Goal: Information Seeking & Learning: Learn about a topic

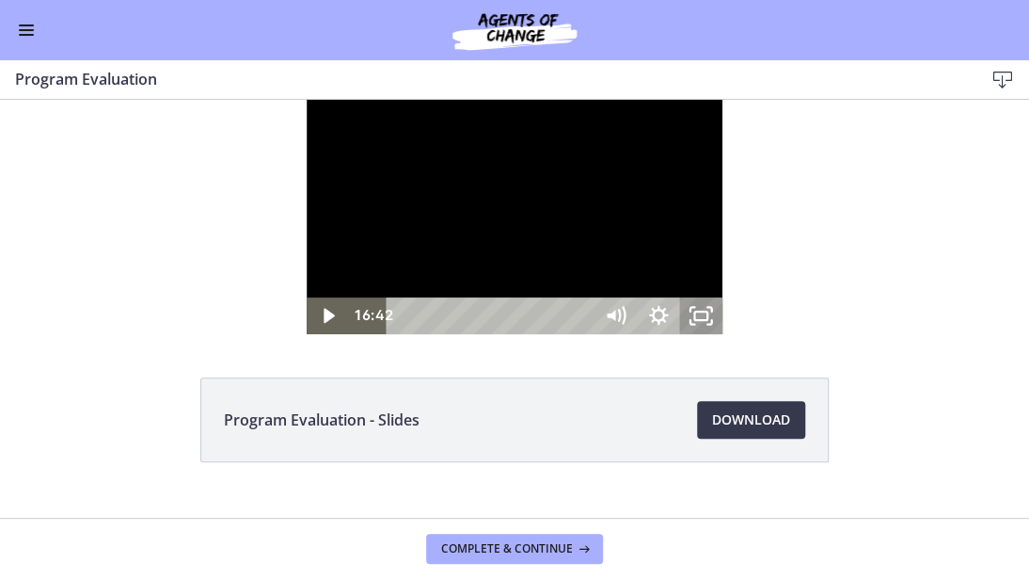
click at [724, 334] on icon "Unfullscreen" at bounding box center [701, 315] width 43 height 37
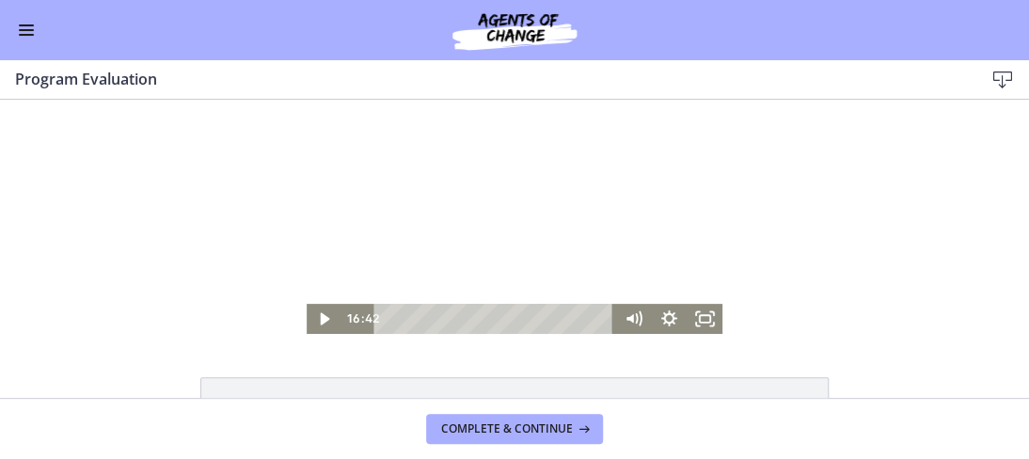
click at [489, 346] on div "Program Evaluation - Slides Download Opens in a new window" at bounding box center [514, 249] width 1029 height 298
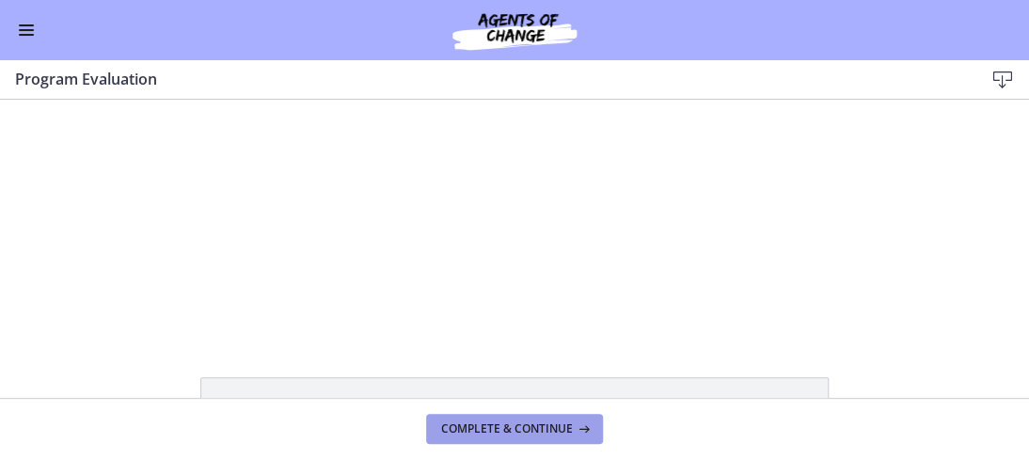
click at [542, 427] on span "Complete & continue" at bounding box center [507, 429] width 132 height 15
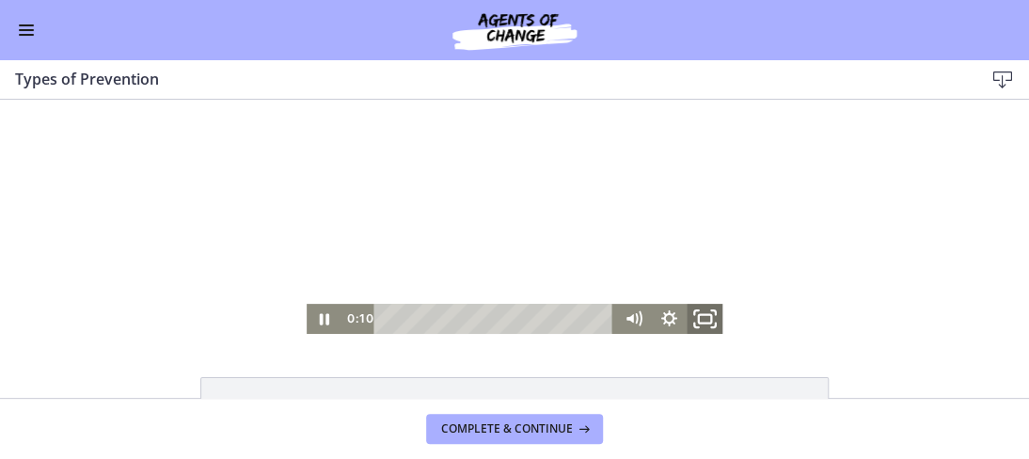
click at [700, 313] on icon "Fullscreen" at bounding box center [705, 319] width 43 height 36
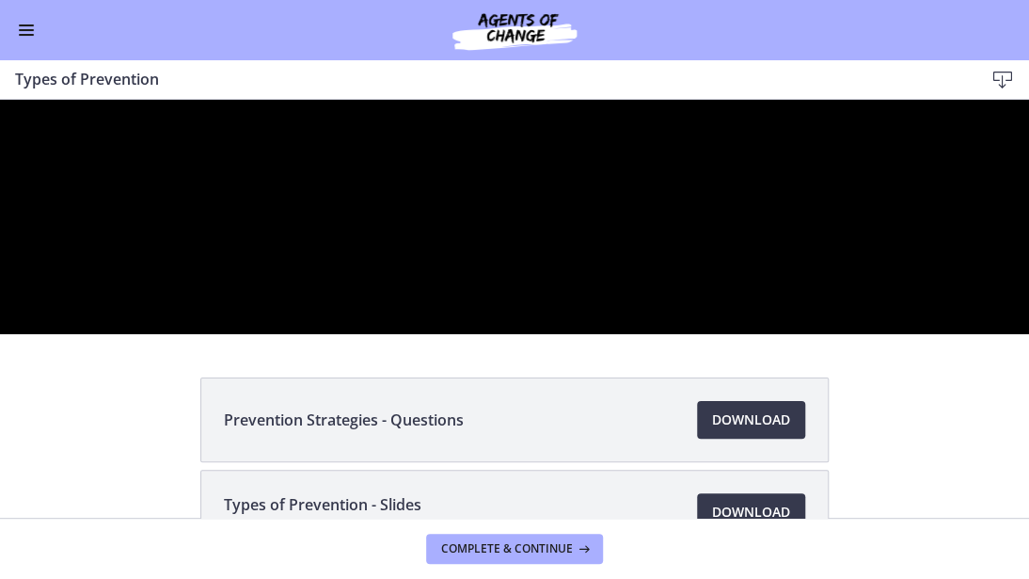
click at [802, 334] on div at bounding box center [514, 217] width 1029 height 234
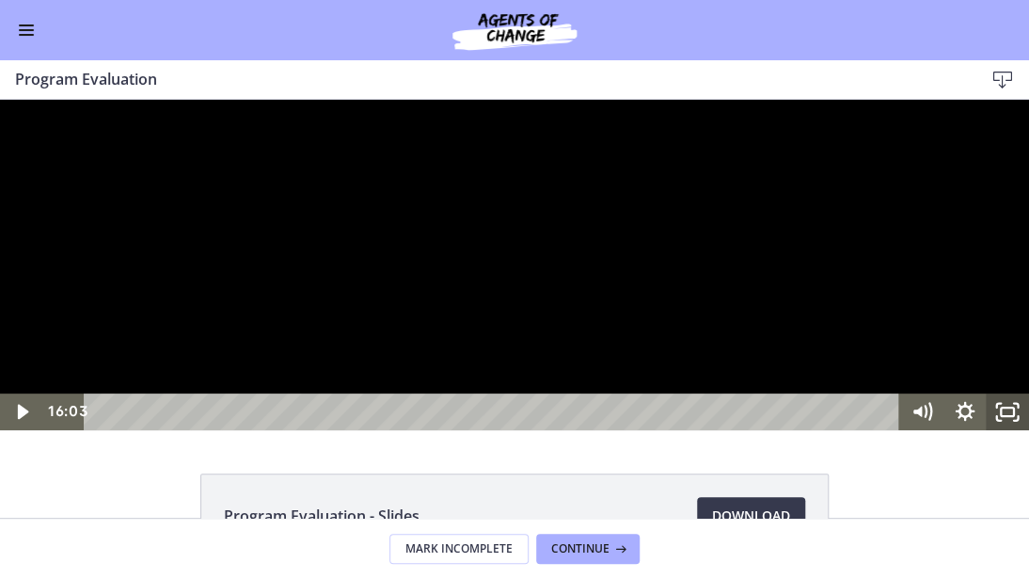
click at [1008, 430] on icon "Unfullscreen" at bounding box center [1007, 411] width 43 height 37
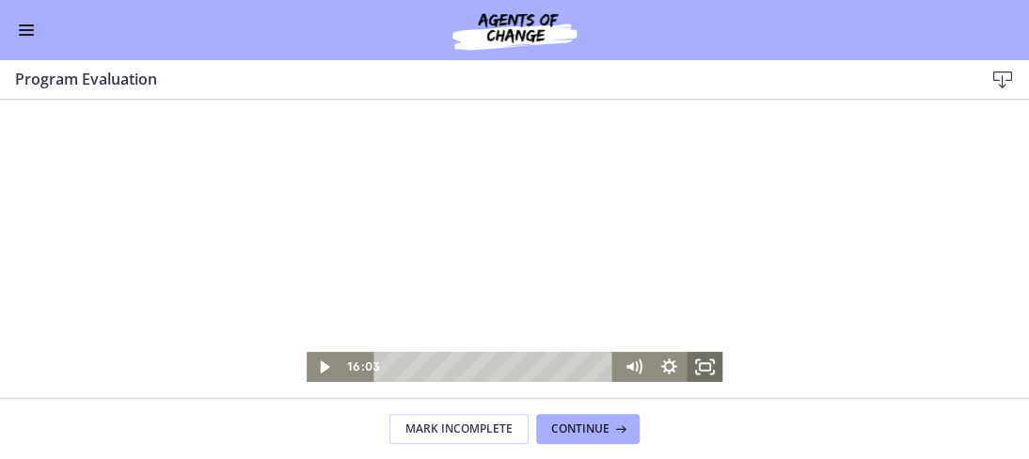
click at [694, 365] on icon "Fullscreen" at bounding box center [705, 367] width 36 height 30
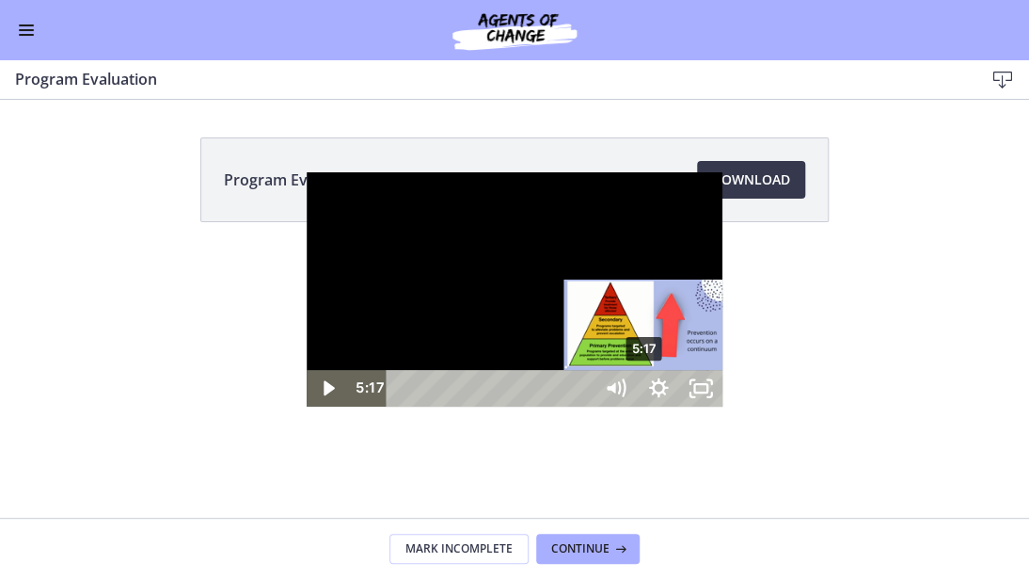
click at [403, 407] on div "5:17" at bounding box center [493, 388] width 181 height 37
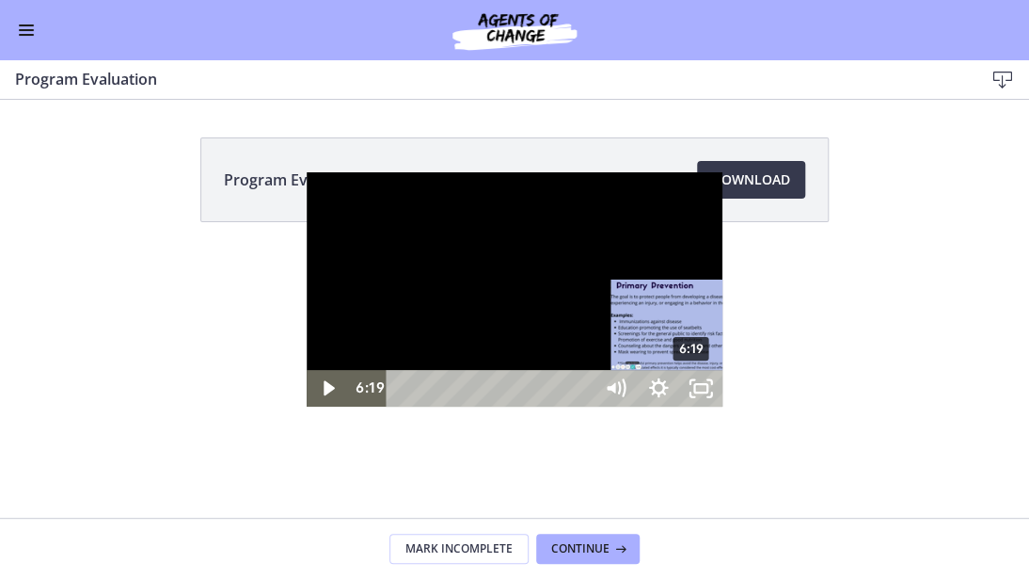
drag, startPoint x: 837, startPoint y: 558, endPoint x: 790, endPoint y: 561, distance: 47.1
click at [403, 407] on div "6:19" at bounding box center [493, 388] width 181 height 37
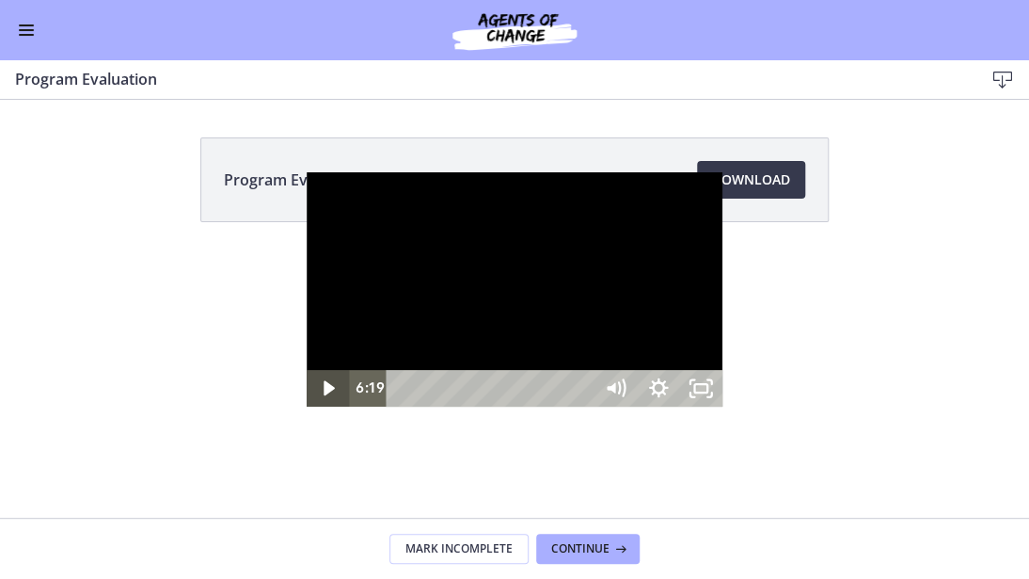
click at [324, 395] on icon "Play Video" at bounding box center [329, 387] width 11 height 15
click at [307, 407] on icon "Pause" at bounding box center [328, 388] width 43 height 37
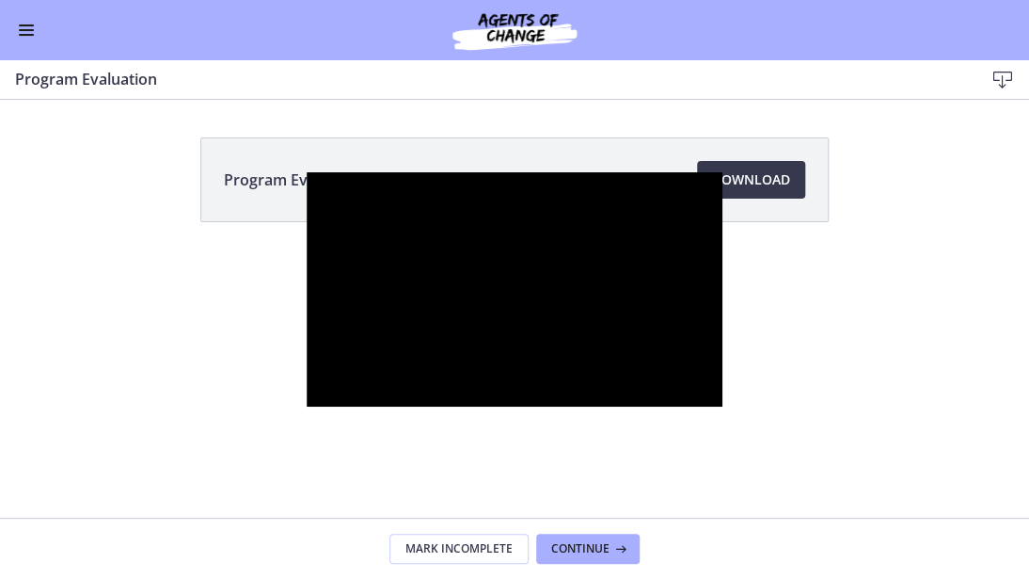
click at [619, 191] on div at bounding box center [515, 289] width 417 height 234
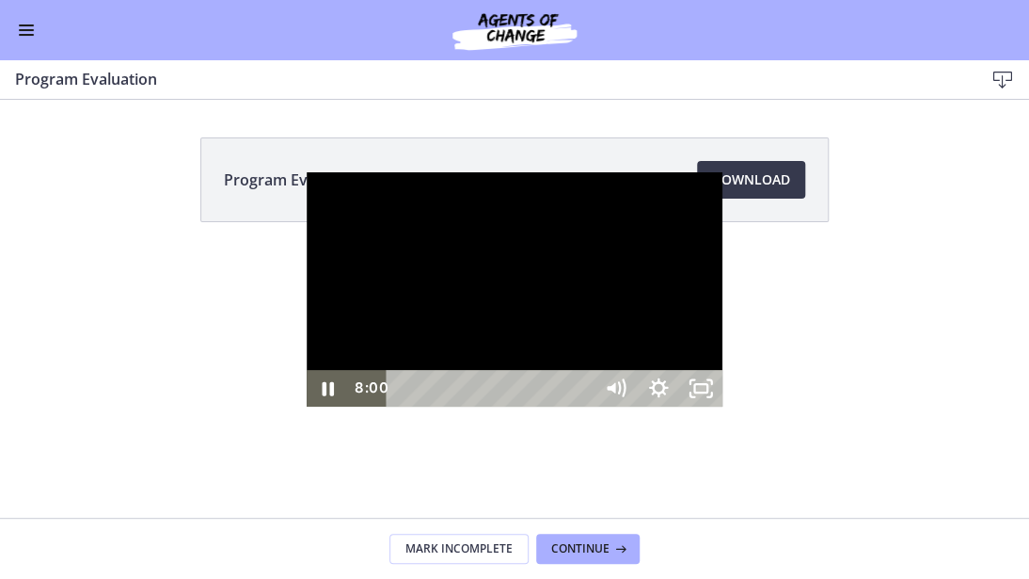
click at [342, 172] on div at bounding box center [515, 289] width 417 height 234
click at [330, 172] on div at bounding box center [515, 289] width 417 height 234
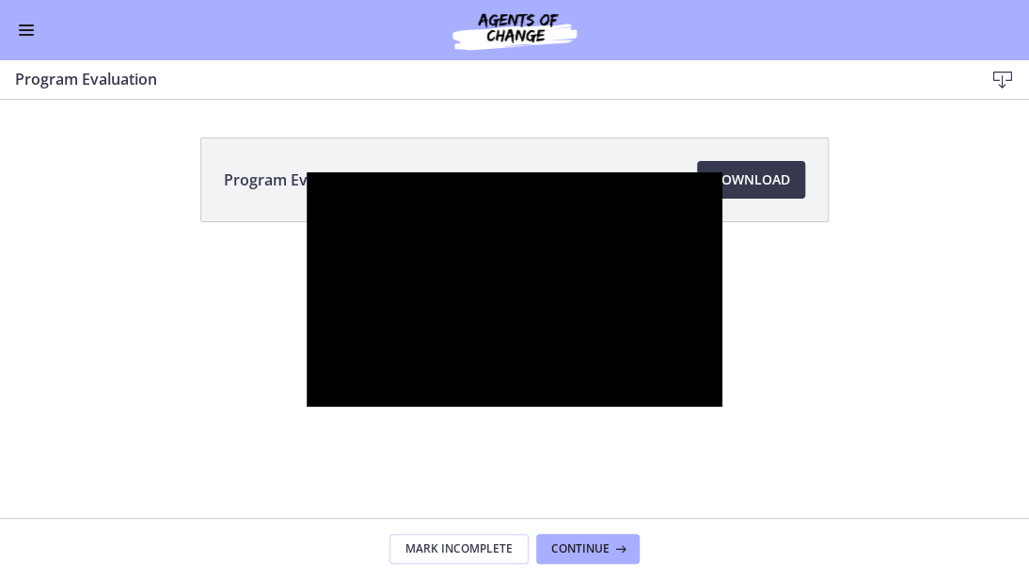
click at [330, 172] on div at bounding box center [515, 289] width 417 height 234
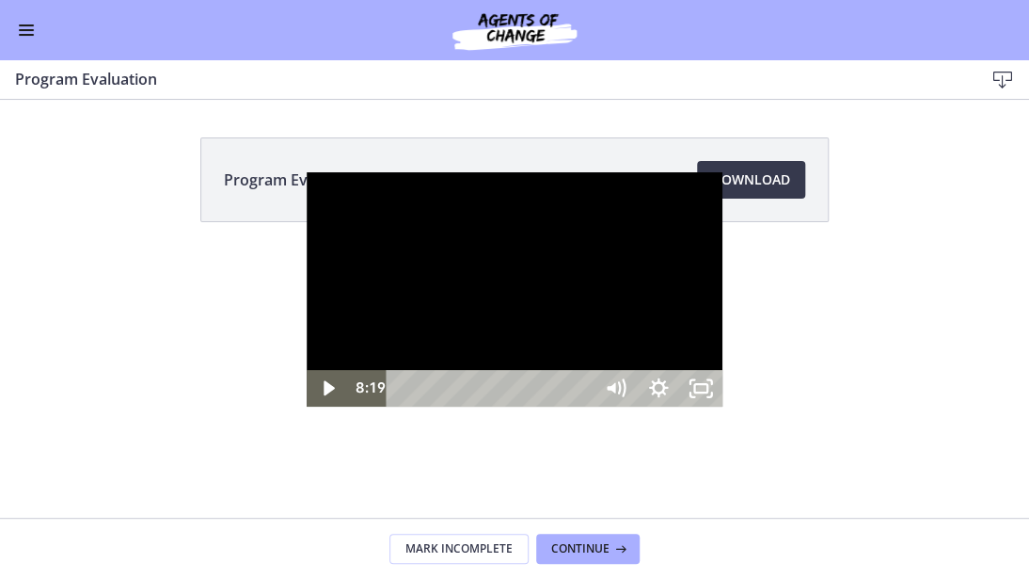
click at [724, 172] on div at bounding box center [515, 289] width 417 height 234
click at [724, 407] on icon "Unfullscreen" at bounding box center [701, 388] width 43 height 37
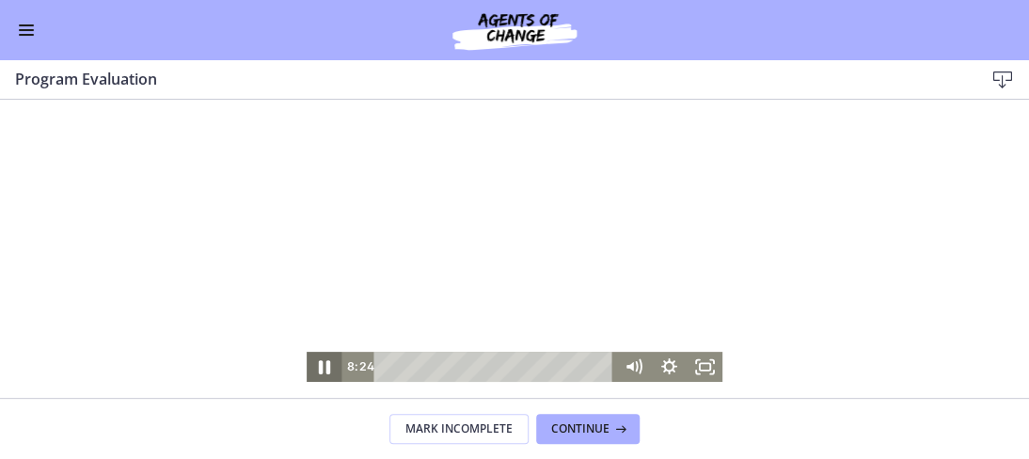
click at [318, 366] on icon "Pause" at bounding box center [324, 367] width 43 height 36
